Goal: Transaction & Acquisition: Purchase product/service

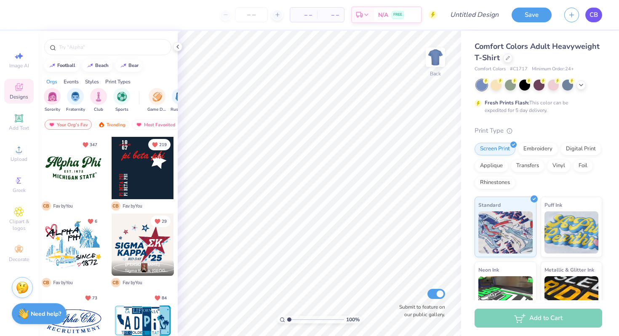
click at [587, 17] on link "CB" at bounding box center [593, 15] width 17 height 15
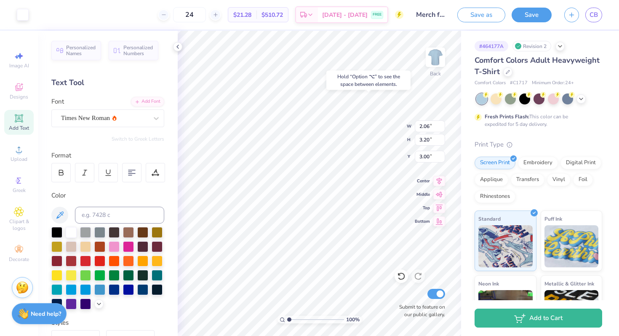
type input "1.90"
type input "0.68"
type input "6.20"
type textarea "KAPi"
type input "6.20"
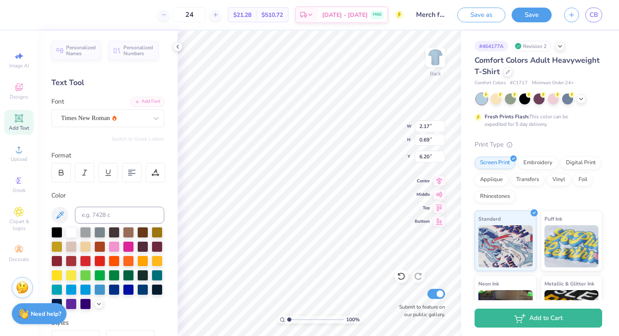
type input "4.48"
type input "1.43"
type input "6.20"
type textarea "KAPi 2025 RECRUITMENT"
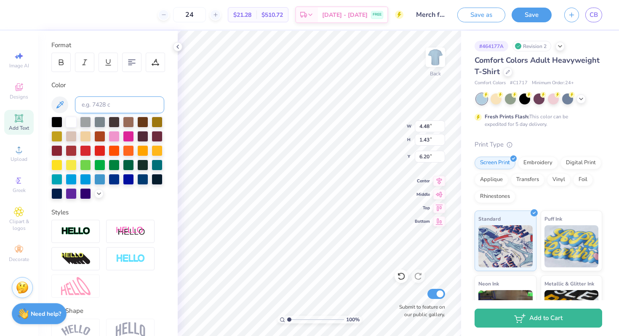
scroll to position [112, 0]
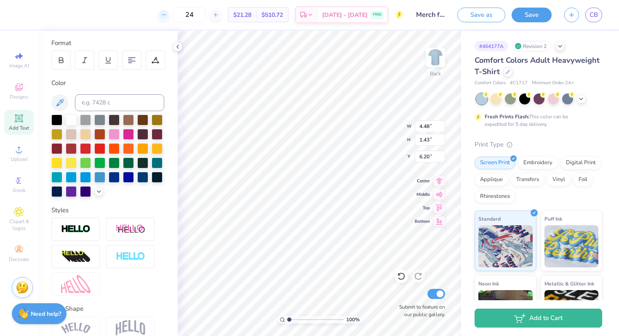
click at [167, 16] on icon at bounding box center [164, 15] width 6 height 6
type input "23"
type input "14.19"
type input "0.89"
type input "6.50"
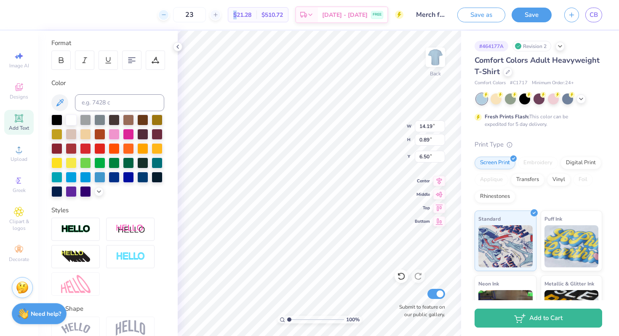
click at [167, 16] on icon at bounding box center [164, 15] width 6 height 6
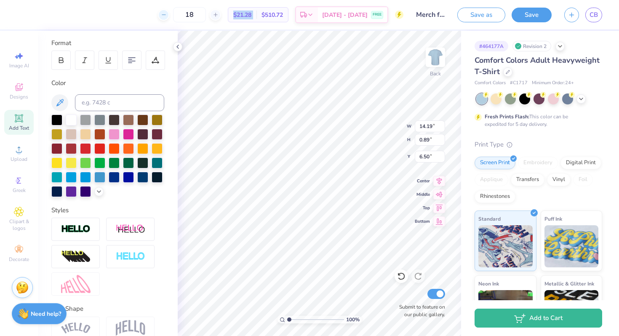
click at [167, 16] on icon at bounding box center [164, 15] width 6 height 6
click at [176, 16] on div "17 Per Item Total Est. Delivery N/A FREE" at bounding box center [213, 14] width 380 height 29
click at [167, 16] on icon at bounding box center [164, 15] width 6 height 6
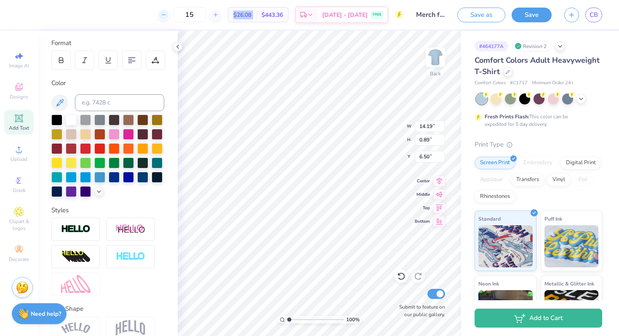
click at [167, 16] on icon at bounding box center [164, 15] width 6 height 6
type input "12"
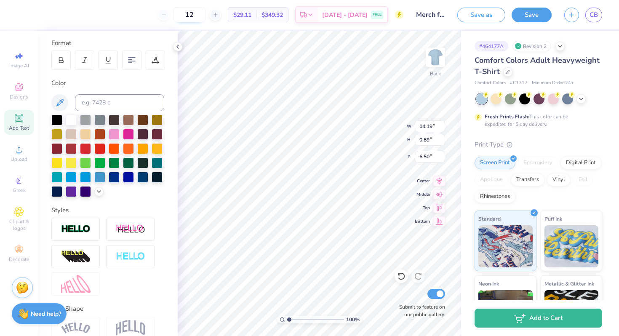
click at [206, 13] on input "12" at bounding box center [189, 14] width 33 height 15
click at [177, 15] on div "12" at bounding box center [189, 14] width 63 height 15
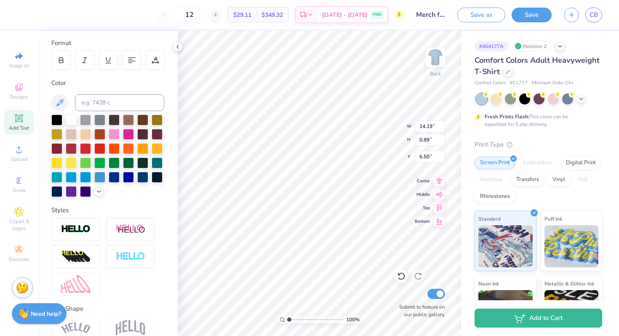
scroll to position [0, 3]
click at [428, 128] on input "14.19" at bounding box center [430, 126] width 30 height 12
click at [440, 130] on input "14.18" at bounding box center [430, 126] width 30 height 12
click at [440, 130] on input "14.17" at bounding box center [430, 126] width 30 height 12
click at [440, 130] on input "14.16" at bounding box center [430, 126] width 30 height 12
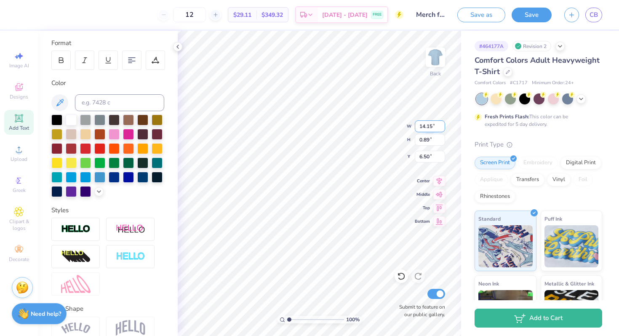
click at [440, 130] on input "14.15" at bounding box center [430, 126] width 30 height 12
type input "13.76"
click at [440, 130] on input "13.76" at bounding box center [430, 126] width 30 height 12
type input "0.88"
click at [441, 144] on input "0.88" at bounding box center [430, 140] width 30 height 12
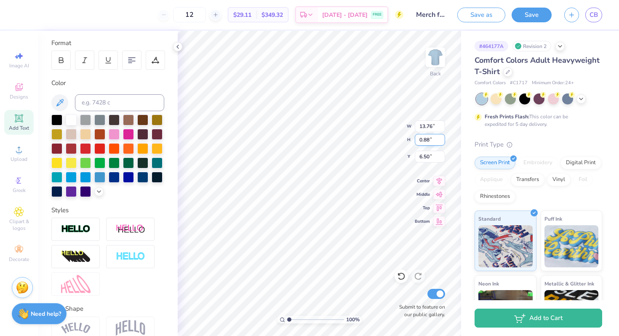
type input "6.51"
click at [441, 144] on input "0.85" at bounding box center [430, 140] width 30 height 12
click at [441, 144] on input "0.84" at bounding box center [430, 140] width 30 height 12
click at [441, 144] on input "0.83" at bounding box center [430, 140] width 30 height 12
click at [441, 144] on input "0.82" at bounding box center [430, 140] width 30 height 12
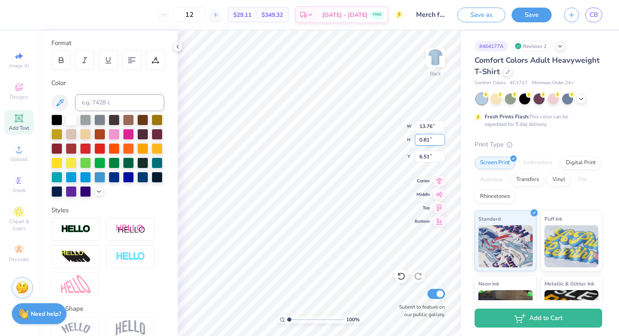
click at [441, 144] on input "0.81" at bounding box center [430, 140] width 30 height 12
click at [440, 143] on input "0.8" at bounding box center [430, 140] width 30 height 12
click at [440, 143] on input "0.79" at bounding box center [430, 140] width 30 height 12
click at [440, 143] on input "0.78" at bounding box center [430, 140] width 30 height 12
click at [440, 143] on input "0.77" at bounding box center [430, 140] width 30 height 12
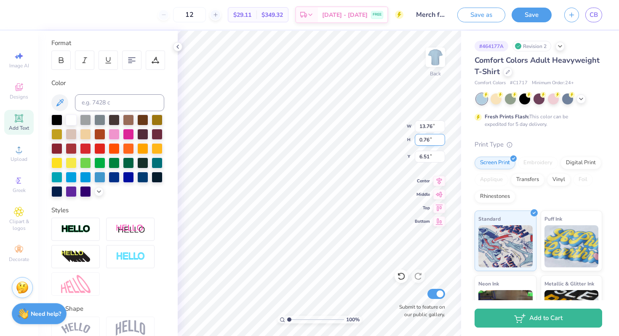
click at [440, 143] on input "0.76" at bounding box center [430, 140] width 30 height 12
click at [440, 143] on input "0.75" at bounding box center [430, 140] width 30 height 12
click at [440, 143] on input "0.74" at bounding box center [430, 140] width 30 height 12
click at [440, 143] on input "0.73" at bounding box center [430, 140] width 30 height 12
click at [440, 143] on input "0.72" at bounding box center [430, 140] width 30 height 12
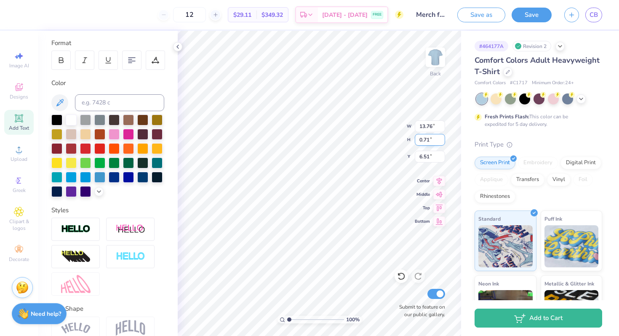
click at [440, 143] on input "0.71" at bounding box center [430, 140] width 30 height 12
click at [440, 143] on input "0.7" at bounding box center [430, 140] width 30 height 12
type input "0.69"
click at [440, 143] on input "0.69" at bounding box center [430, 140] width 30 height 12
type input "10.94"
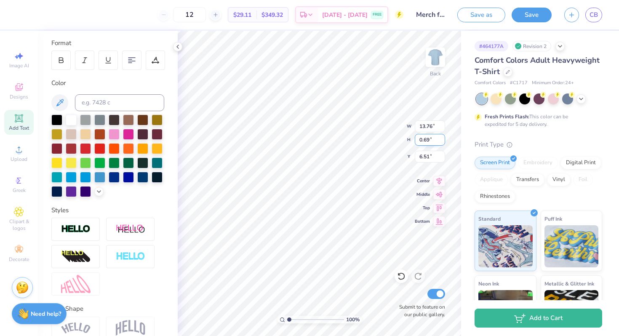
type input "6.60"
type input "5.10"
type input "0.32"
type input "6.20"
type input "6.62"
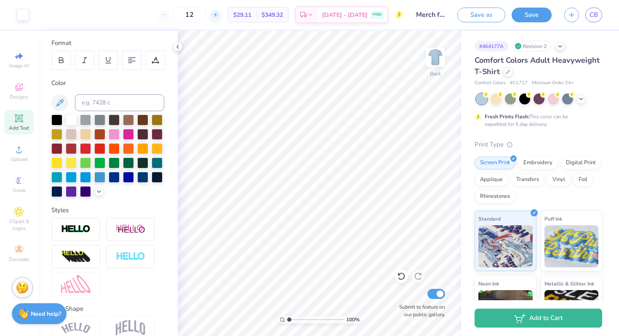
click at [216, 13] on line at bounding box center [216, 14] width 0 height 3
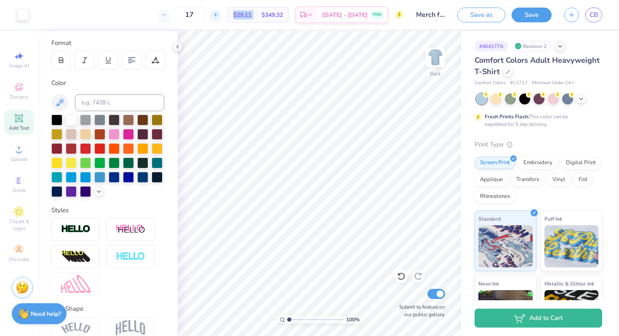
click at [216, 13] on line at bounding box center [216, 14] width 0 height 3
click at [206, 13] on input "19" at bounding box center [189, 14] width 33 height 15
type input "55"
